Goal: Task Accomplishment & Management: Manage account settings

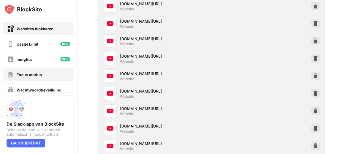
scroll to position [54, 0]
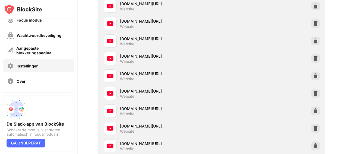
click at [32, 65] on div "Instellingen" at bounding box center [28, 65] width 22 height 5
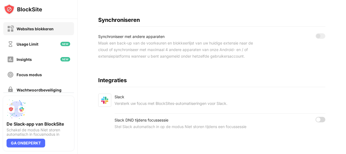
click at [38, 29] on div "Websites blokkeren" at bounding box center [35, 28] width 37 height 5
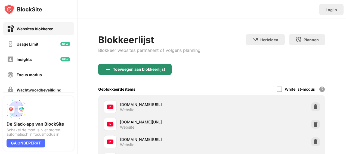
click at [130, 68] on div "Toevoegen aan blokkeerlijst" at bounding box center [139, 69] width 52 height 4
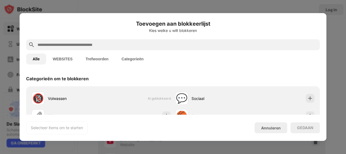
click at [300, 12] on div at bounding box center [173, 77] width 346 height 154
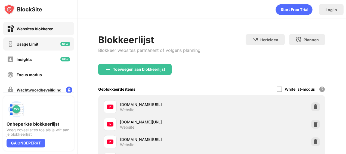
scroll to position [85, 0]
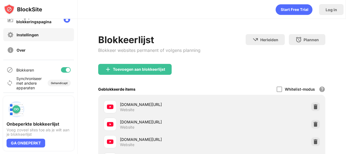
click at [29, 35] on div "Instellingen" at bounding box center [28, 34] width 22 height 5
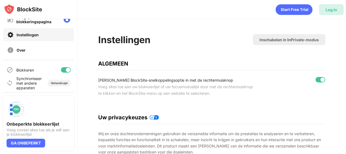
click at [323, 11] on div "Log in" at bounding box center [331, 9] width 24 height 11
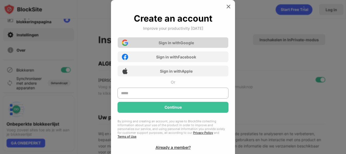
click at [187, 43] on div "Sign in with Google" at bounding box center [176, 42] width 35 height 5
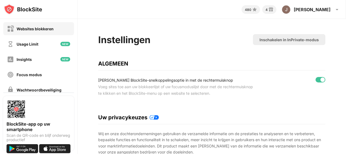
click at [39, 29] on div "Websites blokkeren" at bounding box center [35, 28] width 37 height 5
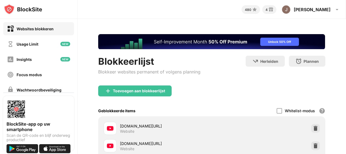
scroll to position [54, 0]
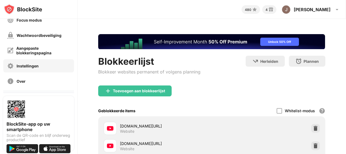
click at [40, 68] on div "Instellingen" at bounding box center [38, 65] width 71 height 13
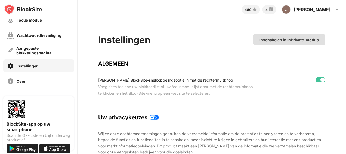
click at [271, 41] on div "Inschakelen in InPrivate-modus" at bounding box center [289, 39] width 59 height 5
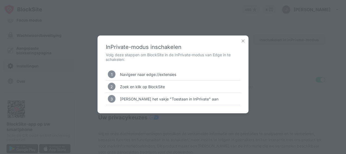
click at [243, 41] on img at bounding box center [243, 40] width 5 height 5
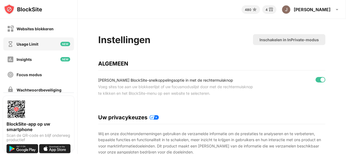
scroll to position [54, 0]
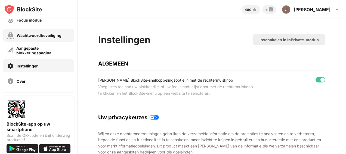
click at [46, 38] on div "Wachtwoordbeveiliging" at bounding box center [34, 35] width 54 height 7
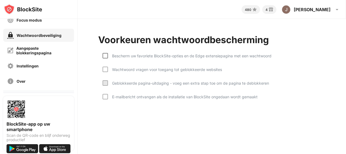
click at [107, 54] on div at bounding box center [105, 55] width 5 height 5
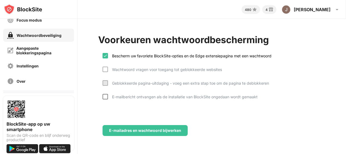
click at [105, 96] on div at bounding box center [105, 96] width 5 height 5
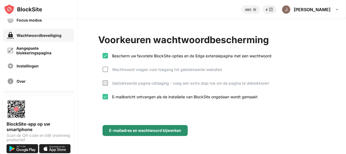
click at [144, 128] on div "E-mailadres en wachtwoord bijwerken" at bounding box center [145, 130] width 72 height 4
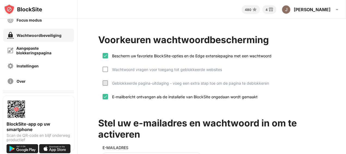
scroll to position [72, 0]
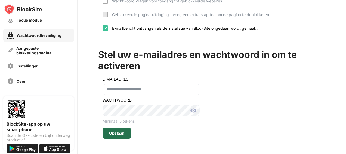
click at [113, 133] on div "Opslaan" at bounding box center [117, 132] width 29 height 11
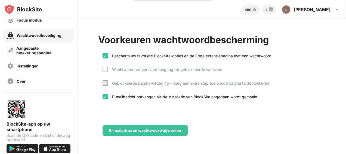
click at [293, 36] on div "Voorkeuren wachtwoordbescherming" at bounding box center [211, 40] width 227 height 13
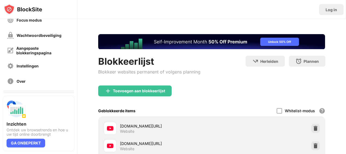
scroll to position [82, 0]
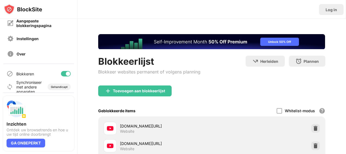
click at [66, 73] on div at bounding box center [68, 73] width 4 height 4
click at [62, 73] on div at bounding box center [64, 73] width 4 height 4
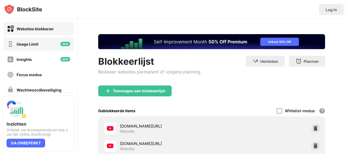
scroll to position [85, 0]
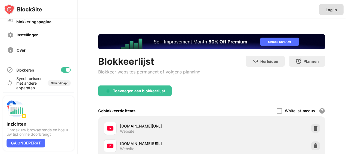
click at [330, 12] on div "Log in" at bounding box center [331, 9] width 24 height 11
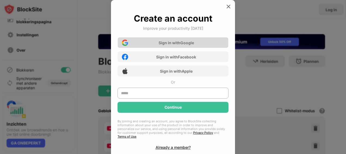
click at [174, 43] on div "Sign in with Google" at bounding box center [176, 42] width 35 height 5
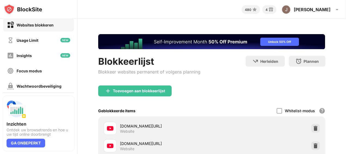
scroll to position [31, 0]
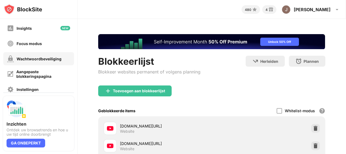
click at [44, 59] on div "Wachtwoordbeveiliging" at bounding box center [39, 58] width 45 height 5
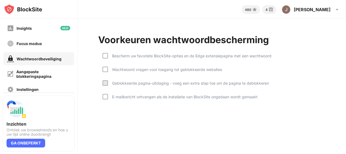
click at [109, 57] on div "Bescherm uw favoriete BlockSite-opties en de Edge extensiepagina met een wachtw…" at bounding box center [190, 55] width 164 height 5
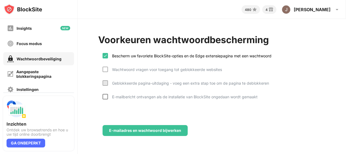
click at [106, 97] on div at bounding box center [105, 96] width 5 height 5
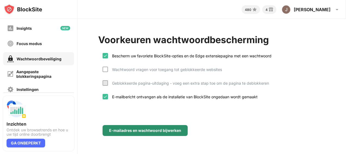
click at [148, 133] on div "E-mailadres en wachtwoord bijwerken" at bounding box center [145, 130] width 85 height 11
